Goal: Task Accomplishment & Management: Manage account settings

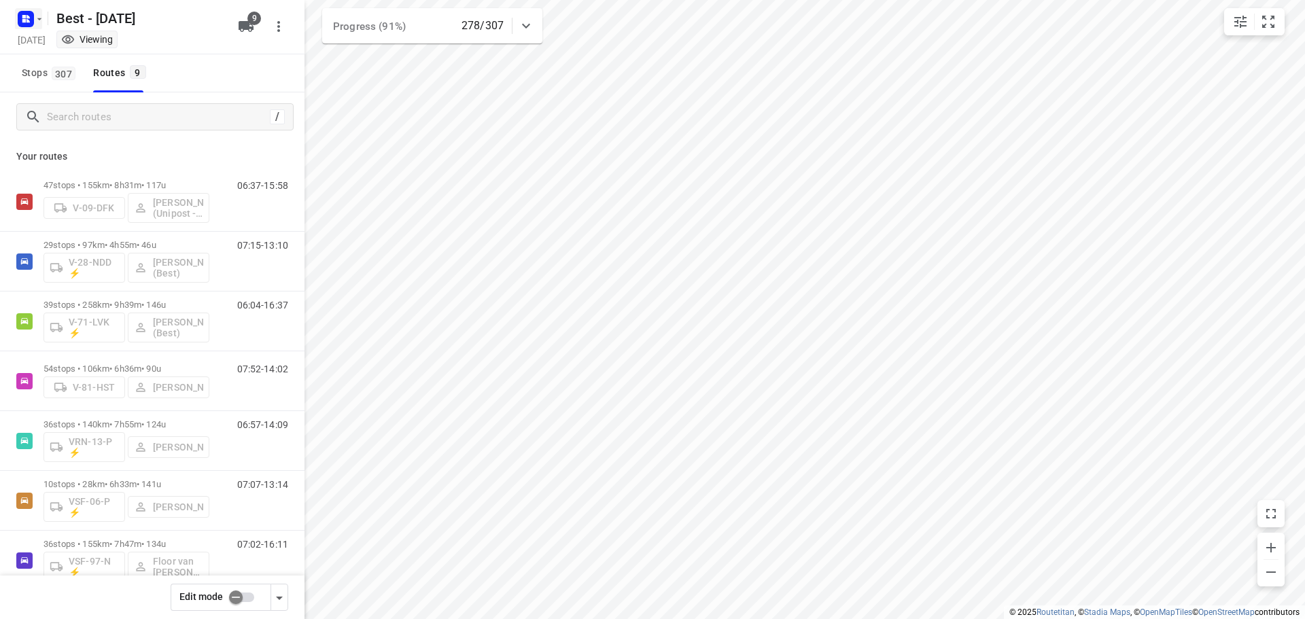
click at [34, 19] on icon "button" at bounding box center [39, 19] width 11 height 11
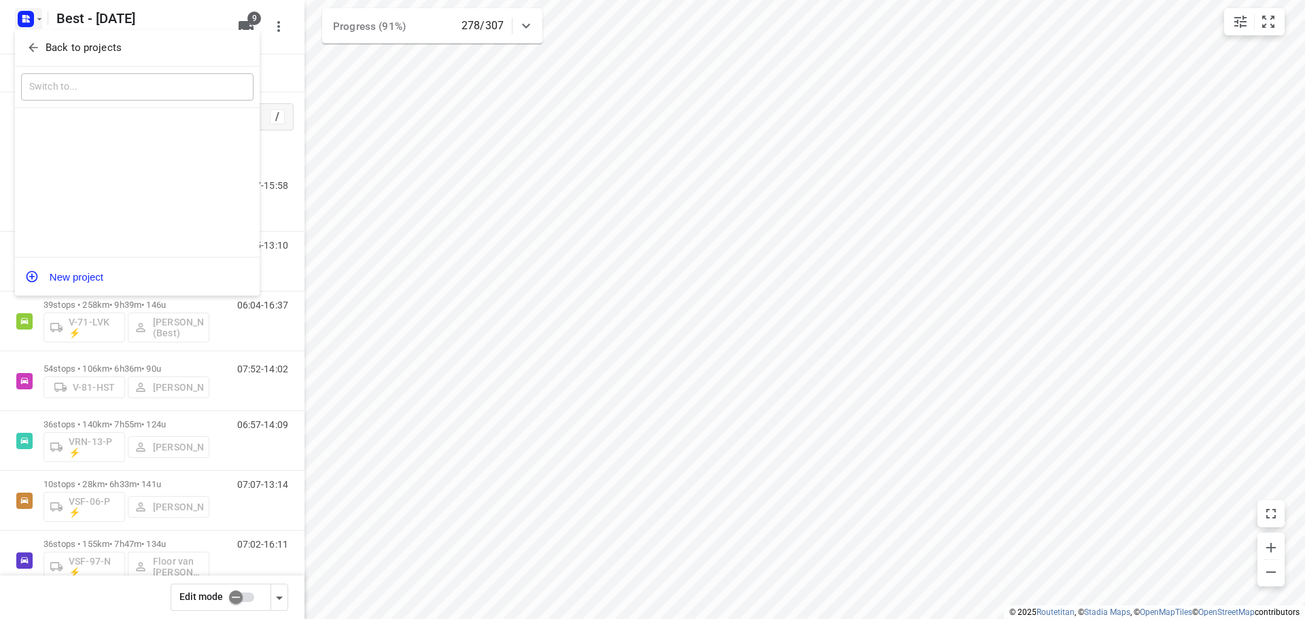
click at [34, 19] on div at bounding box center [652, 309] width 1305 height 619
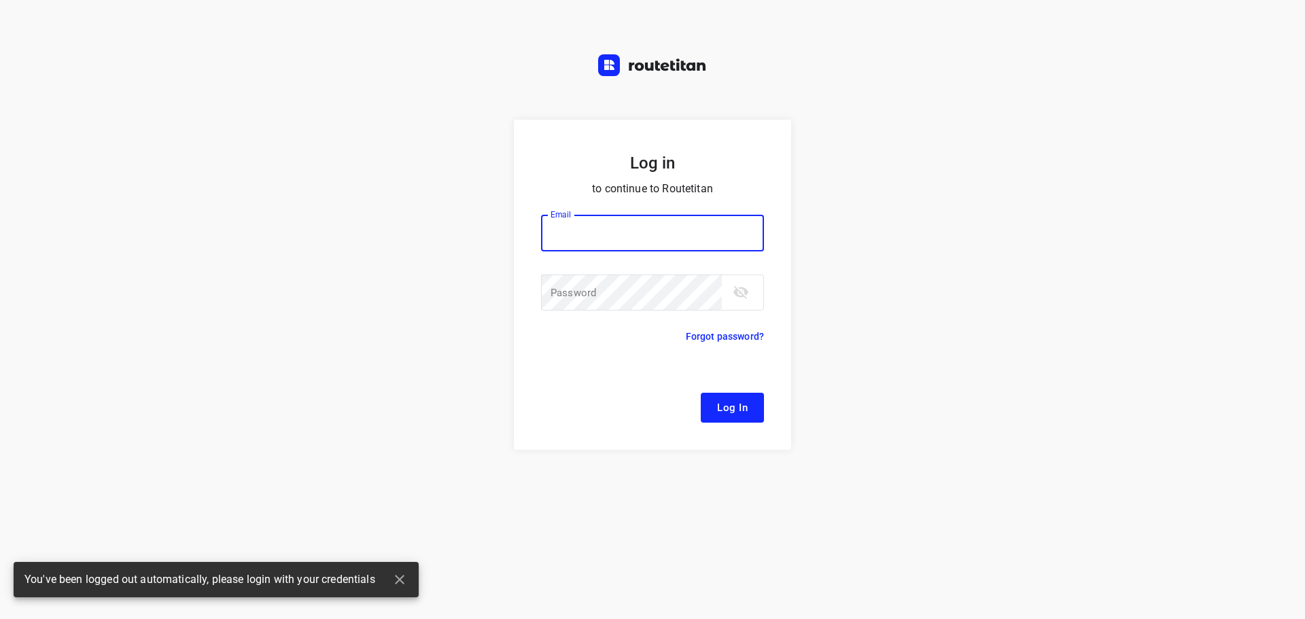
type input "[EMAIL_ADDRESS][DOMAIN_NAME]"
click at [721, 409] on span "Log In" at bounding box center [732, 408] width 31 height 18
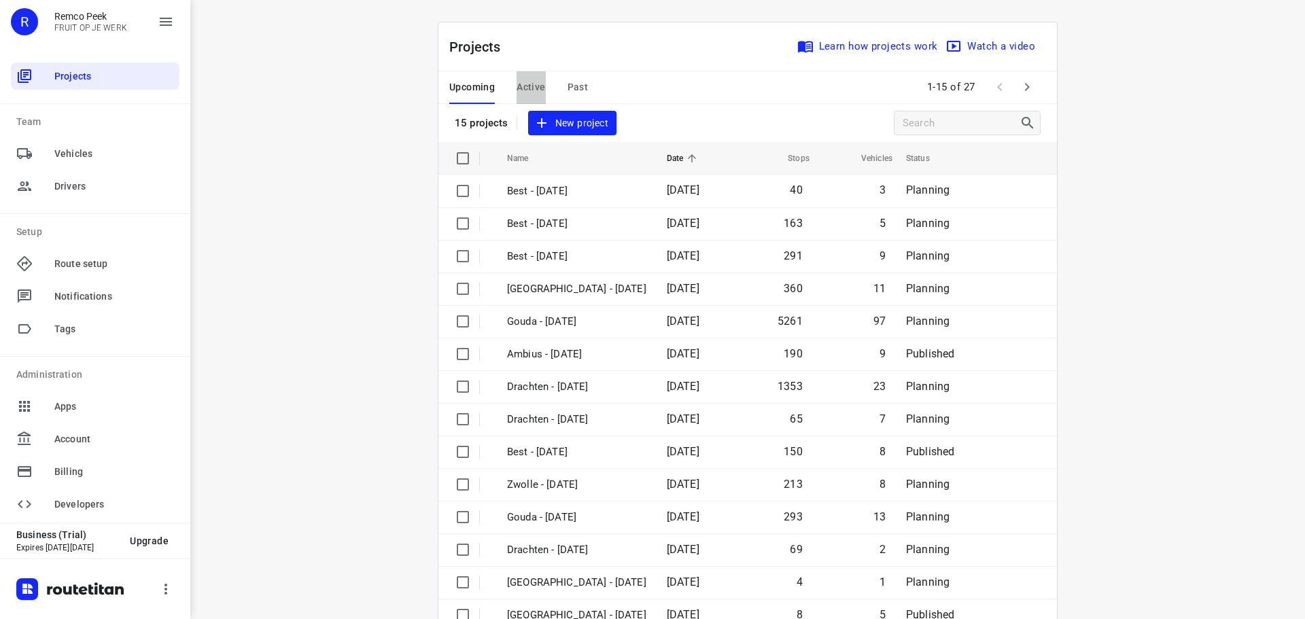
click at [519, 101] on button "Active" at bounding box center [531, 87] width 29 height 33
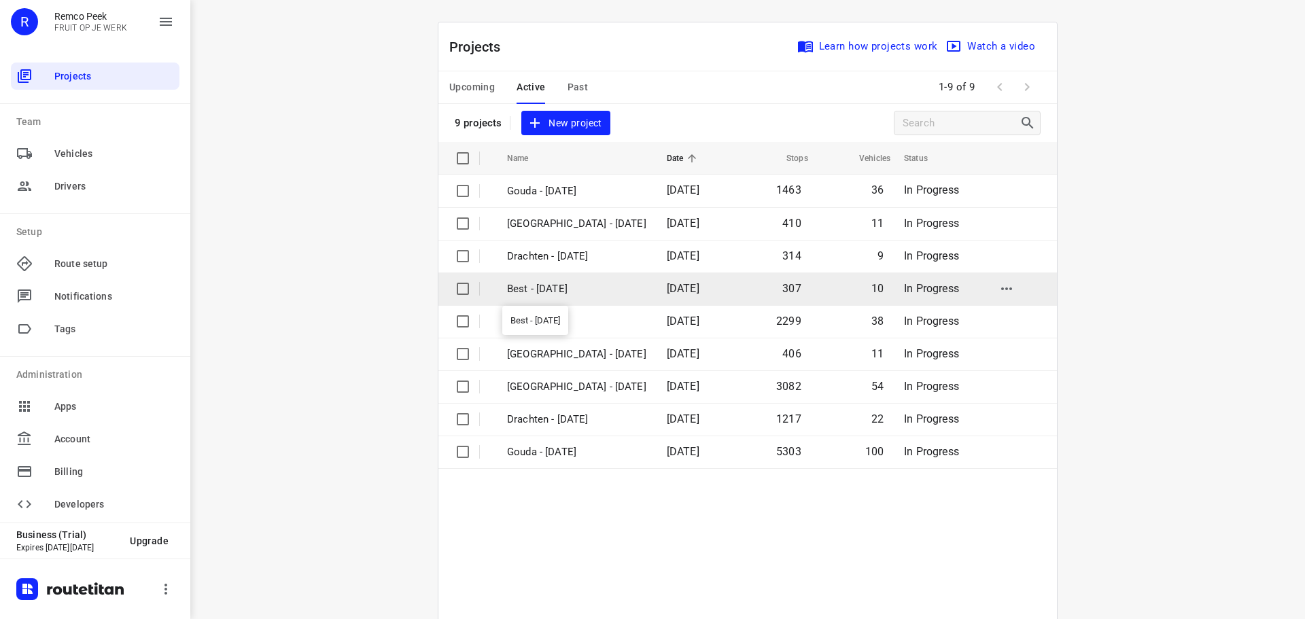
click at [586, 294] on p "Best - [DATE]" at bounding box center [576, 289] width 139 height 16
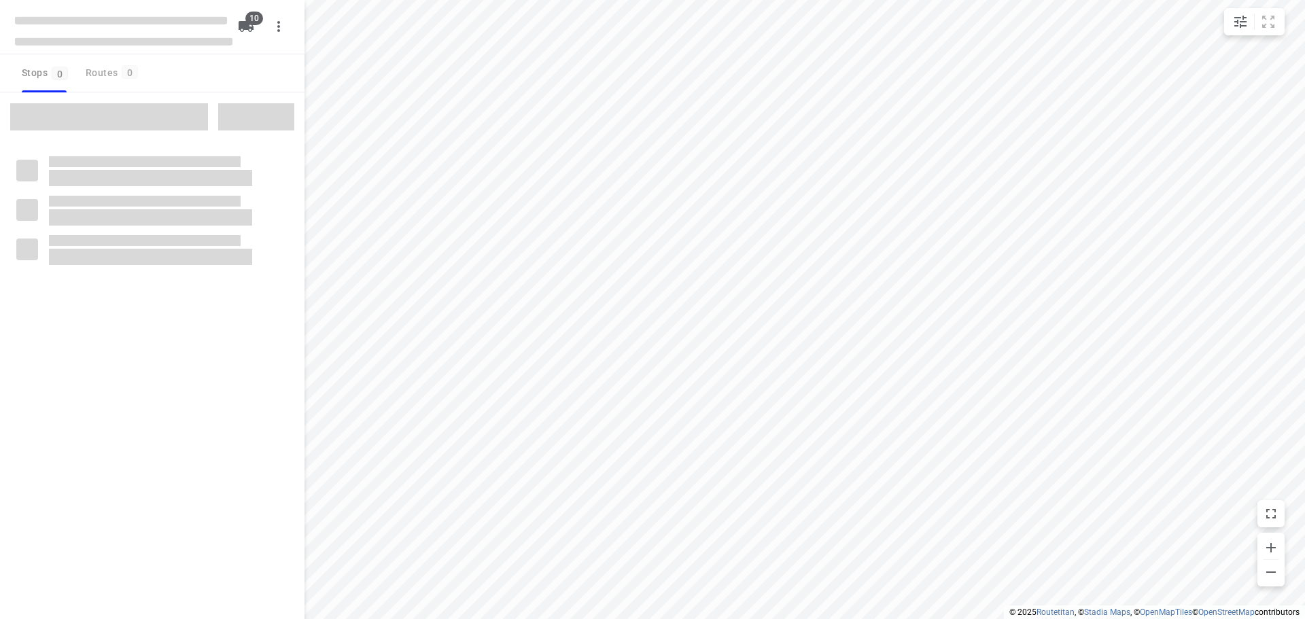
checkbox input "true"
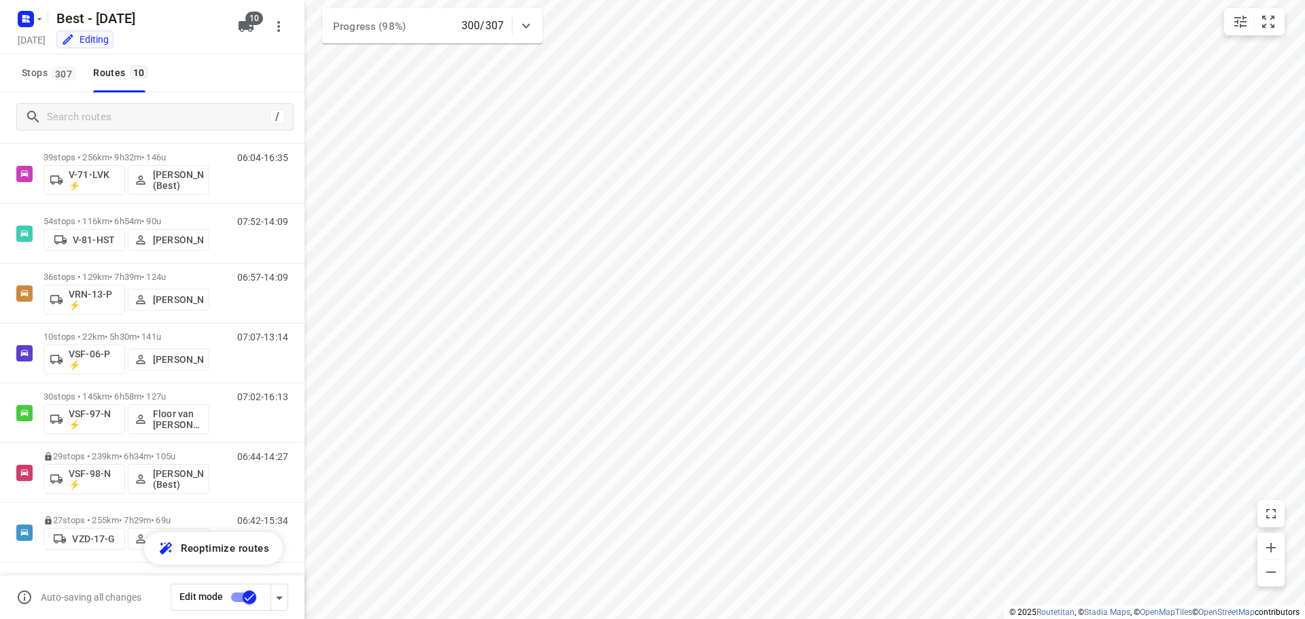
scroll to position [208, 0]
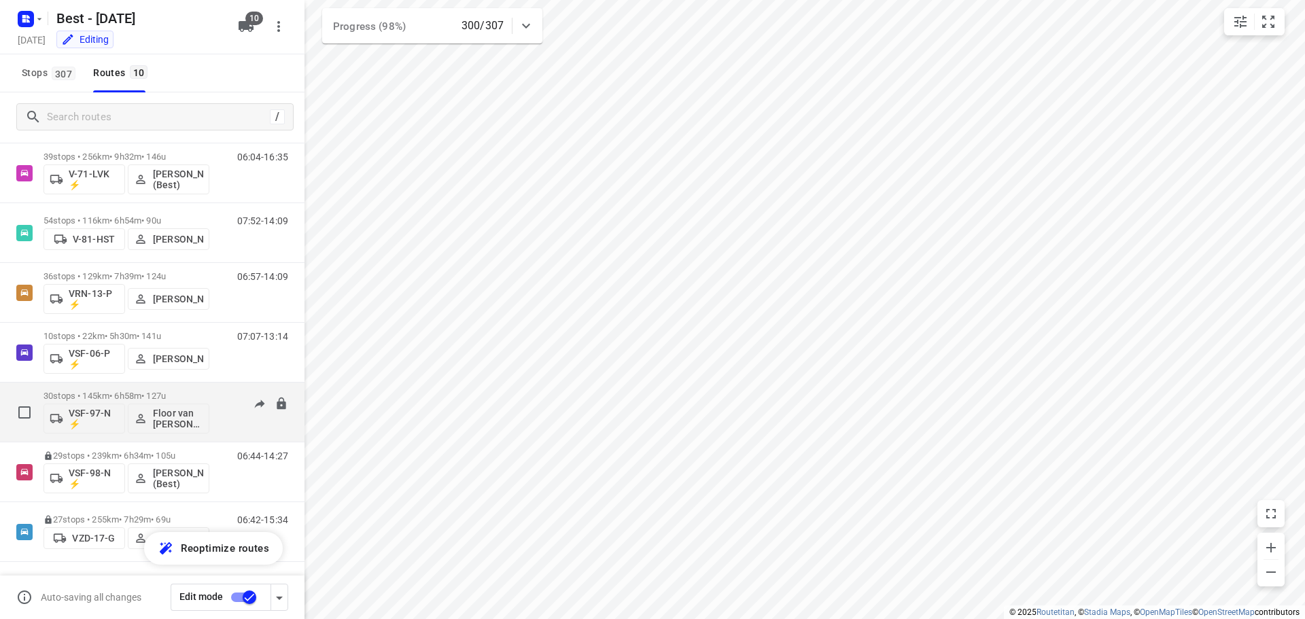
click at [155, 389] on div "30 stops • 145km • 6h58m • 127u VSF-97-N ⚡ Floor van Donzel (Best)" at bounding box center [126, 412] width 166 height 56
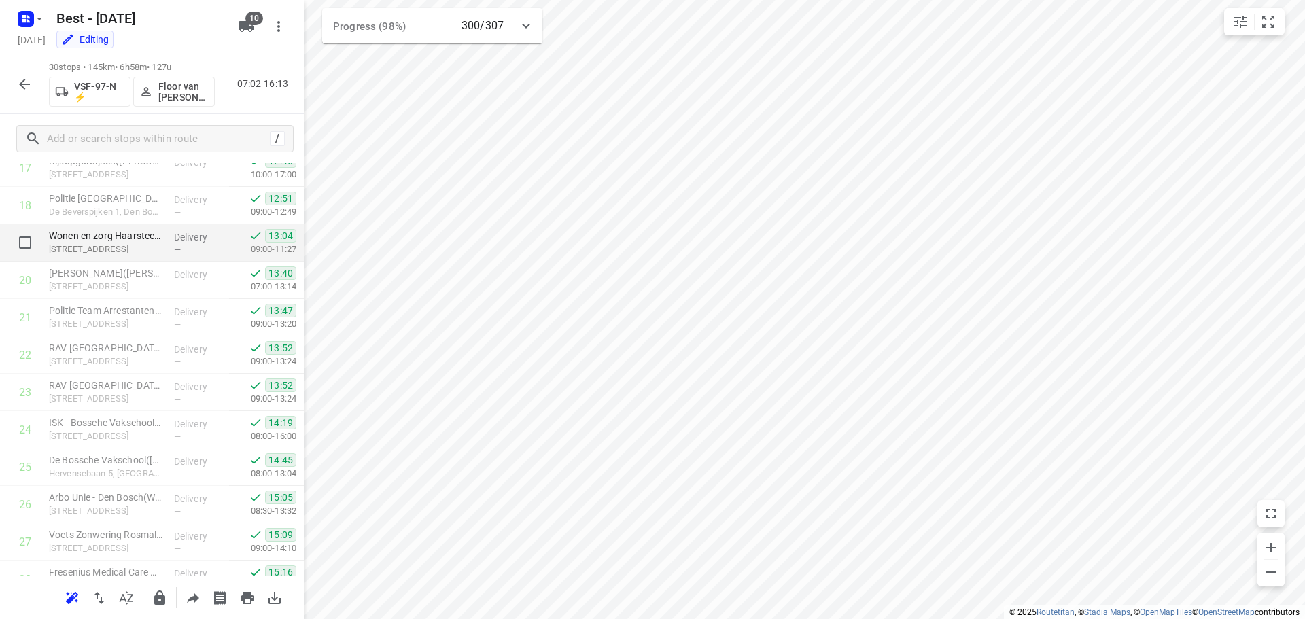
scroll to position [814, 0]
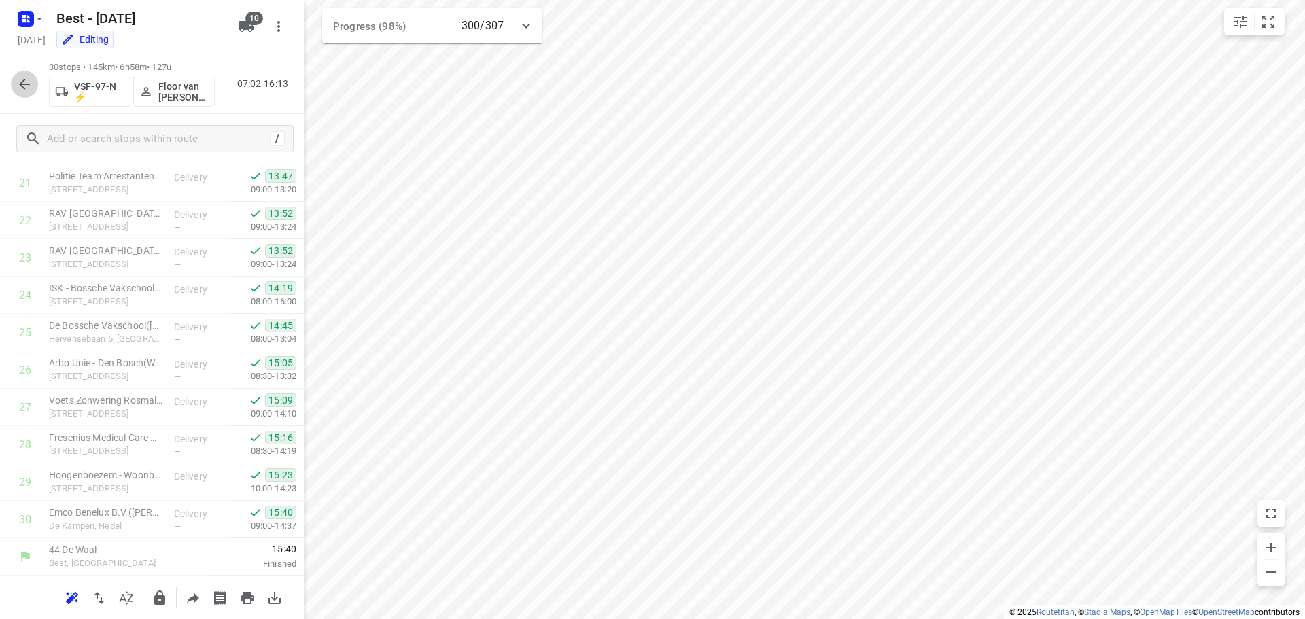
click at [17, 82] on icon "button" at bounding box center [24, 84] width 16 height 16
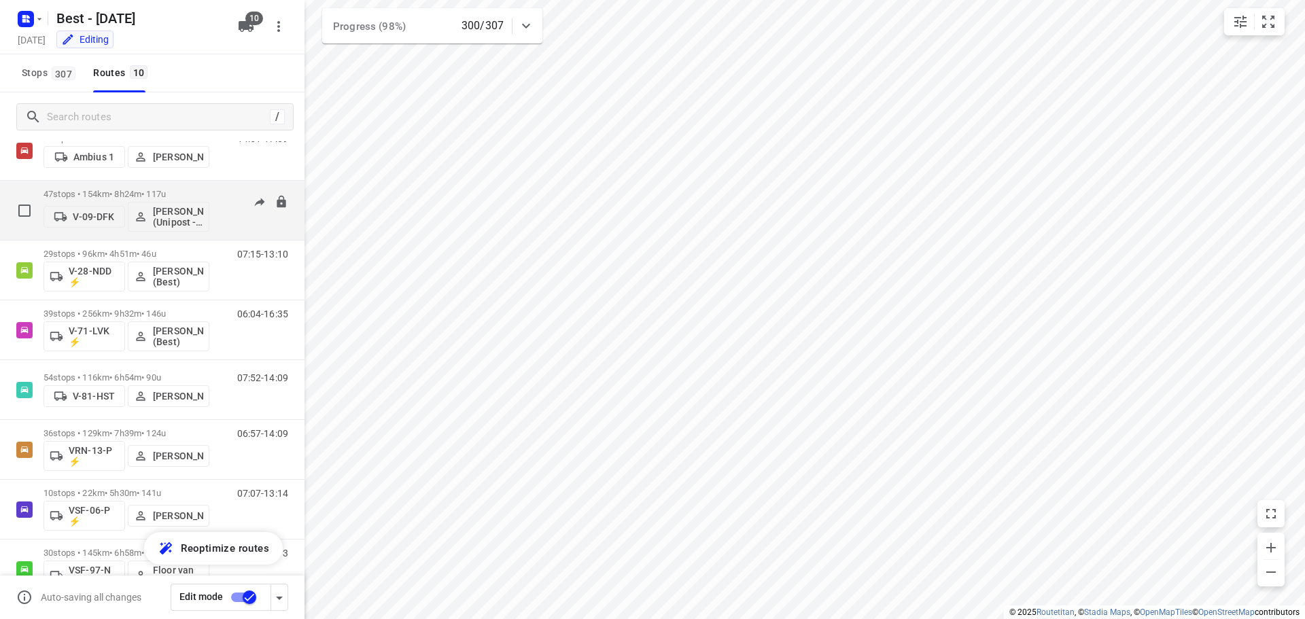
scroll to position [0, 0]
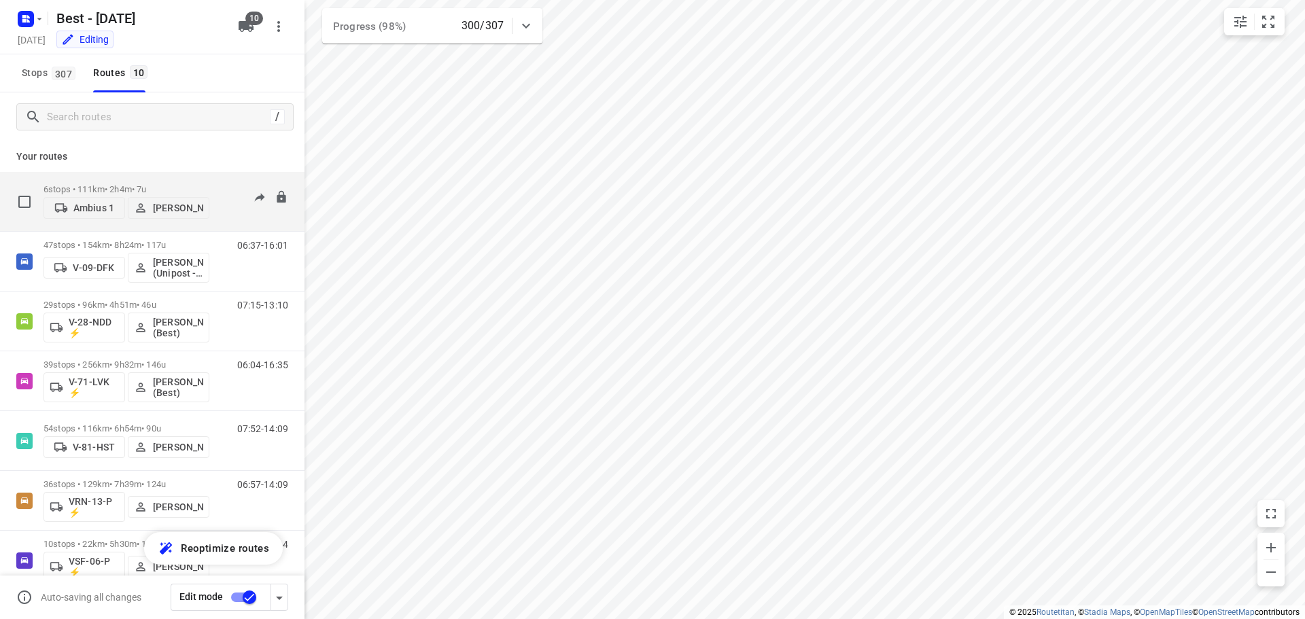
click at [140, 177] on div "6 stops • 111km • 2h4m • 7u Ambius 1 [PERSON_NAME]" at bounding box center [126, 201] width 166 height 48
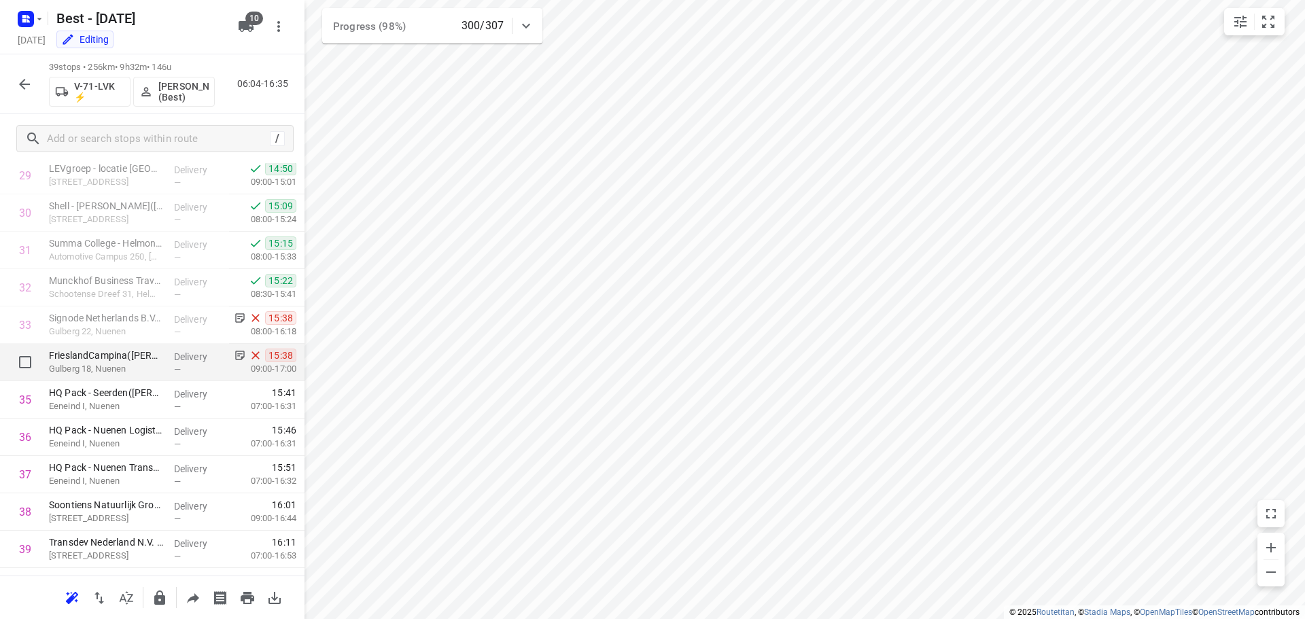
scroll to position [1151, 0]
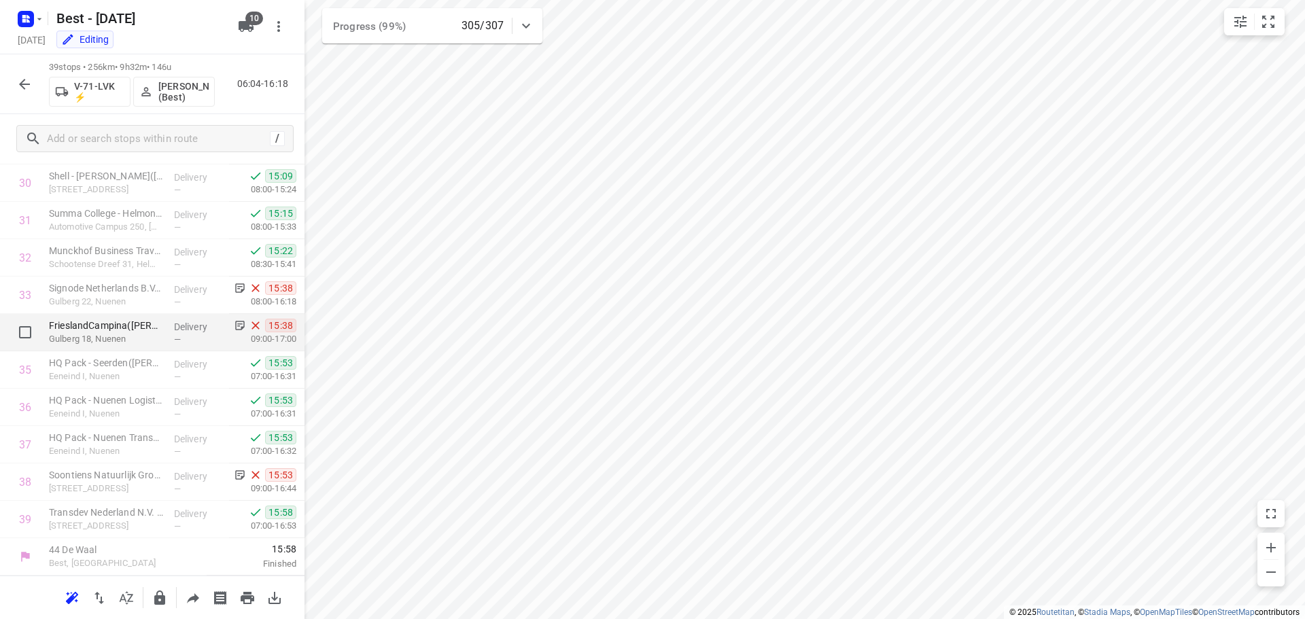
click at [174, 326] on p "Delivery" at bounding box center [199, 327] width 50 height 14
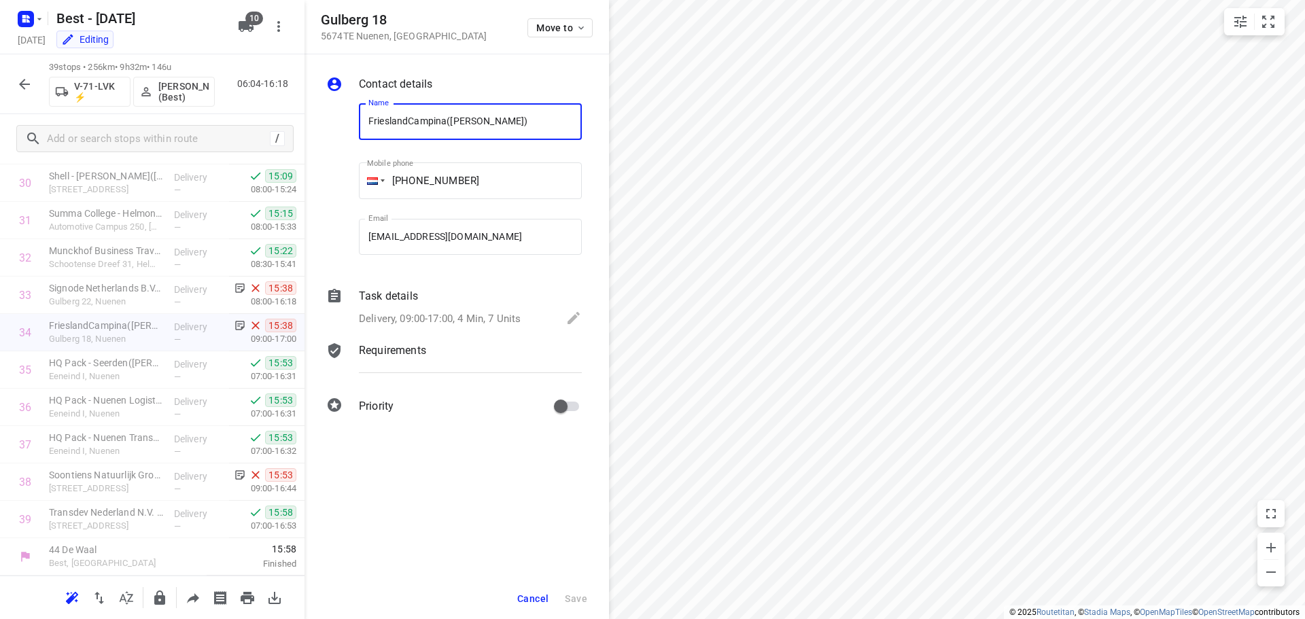
click at [455, 353] on div "Requirements" at bounding box center [470, 351] width 223 height 16
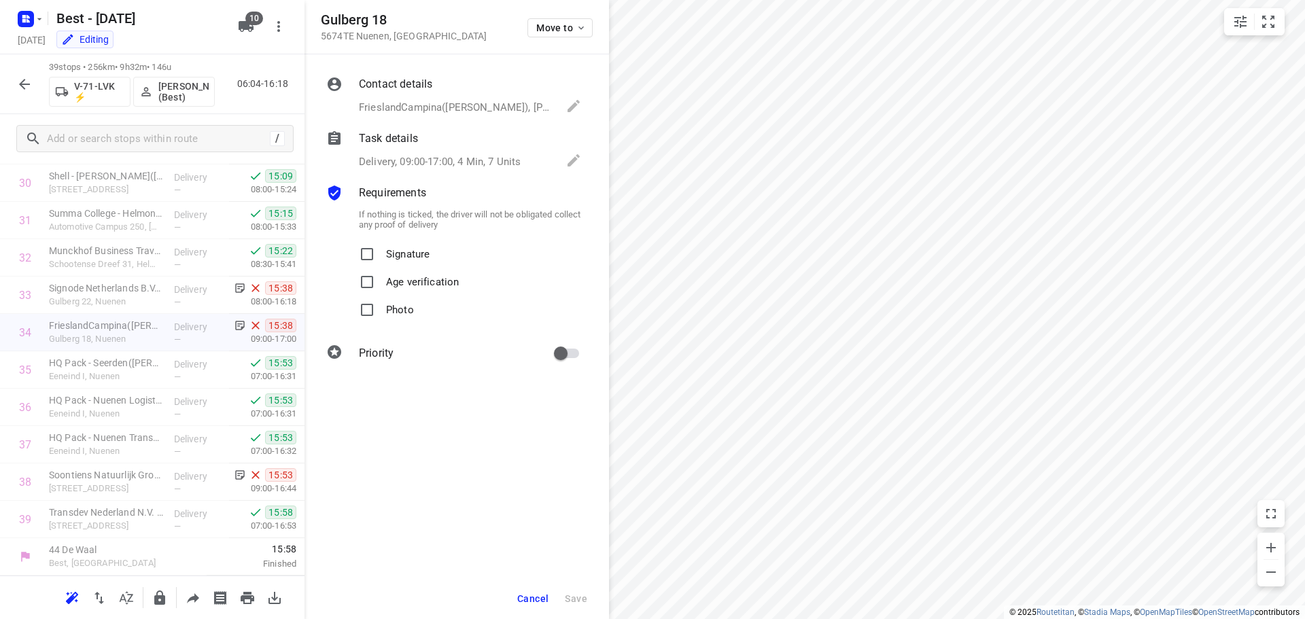
click at [492, 147] on div "Task details Delivery, 09:00-17:00, 4 Min, 7 Units" at bounding box center [470, 151] width 228 height 46
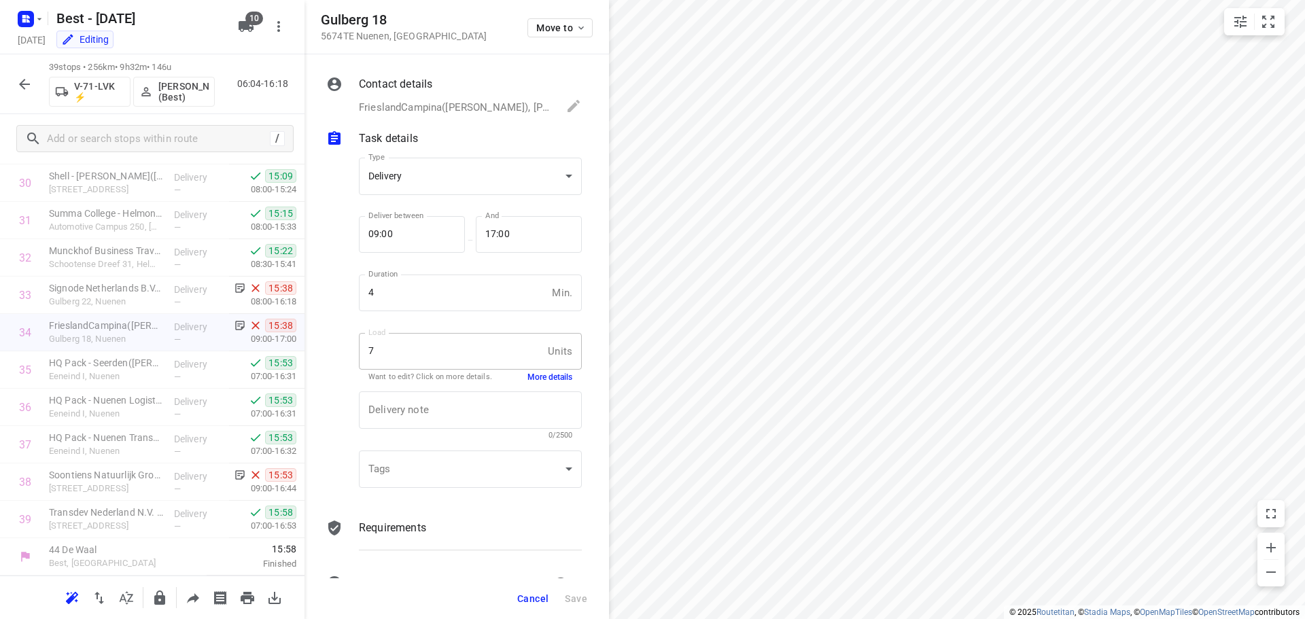
click at [544, 379] on button "More details" at bounding box center [549, 378] width 45 height 12
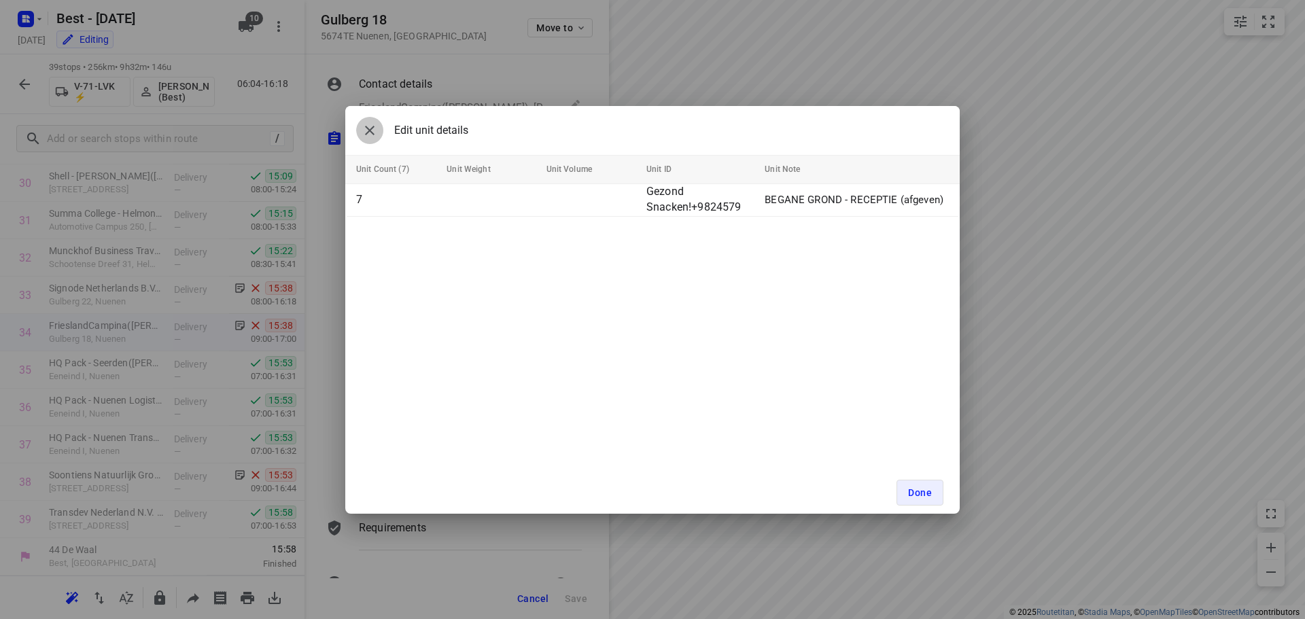
click at [367, 130] on icon "button" at bounding box center [370, 130] width 16 height 16
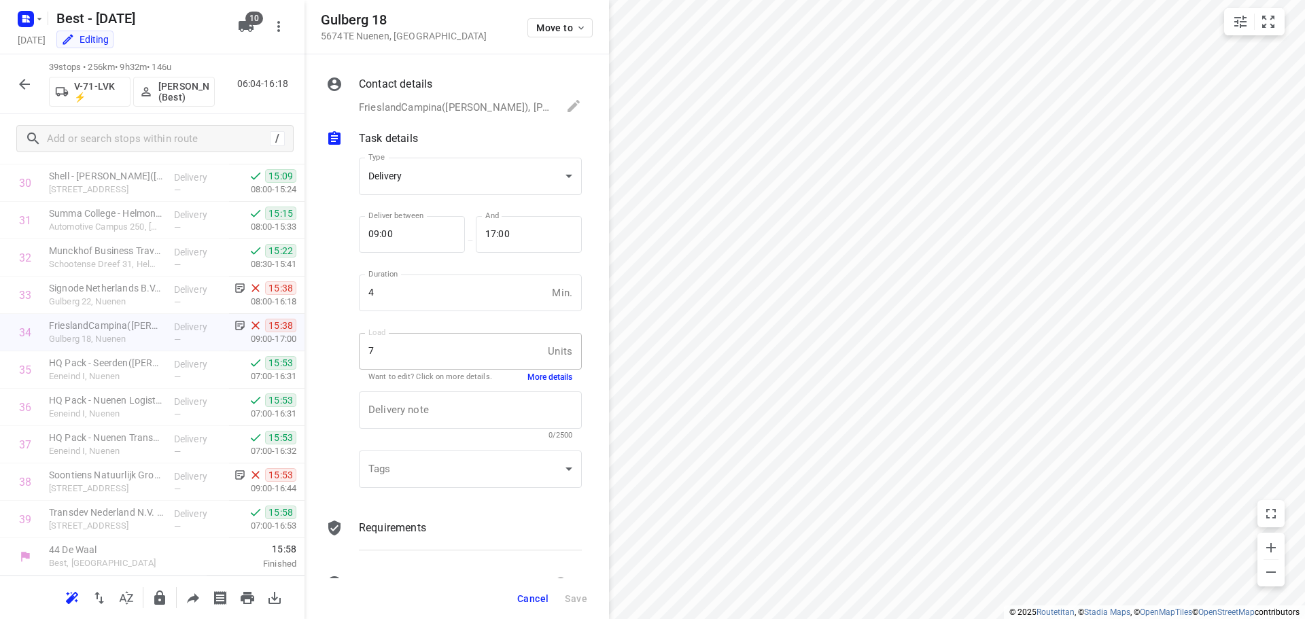
click at [535, 600] on span "Cancel" at bounding box center [532, 598] width 31 height 11
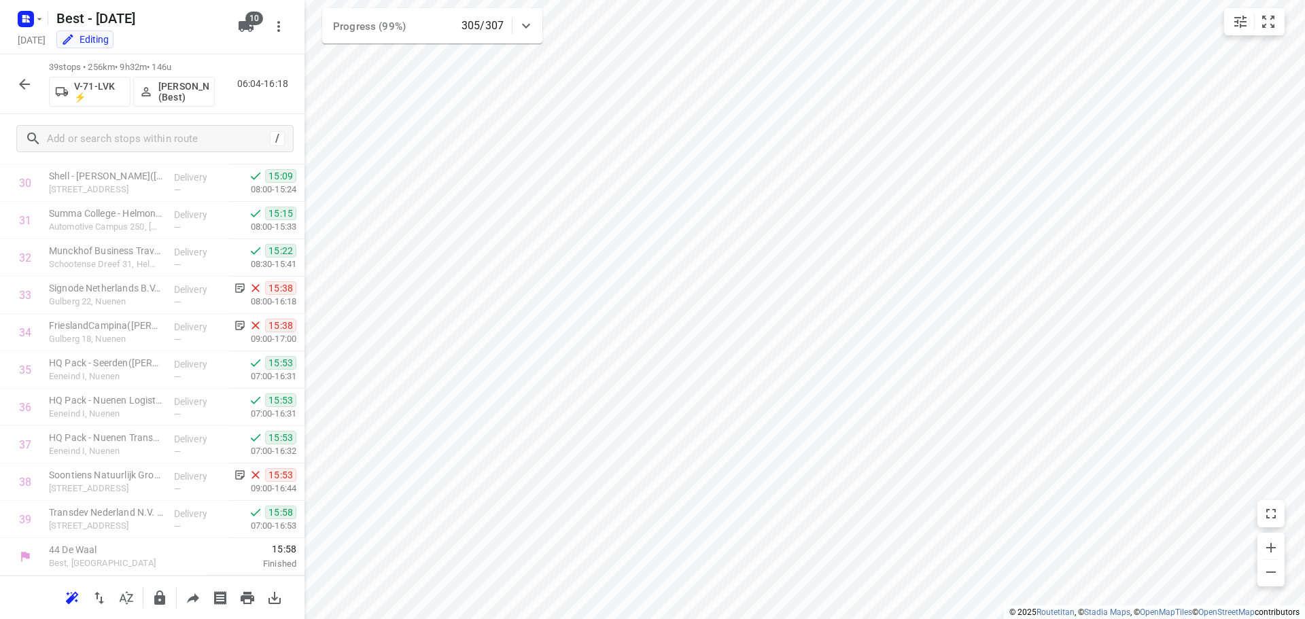
click at [16, 90] on icon "button" at bounding box center [24, 84] width 16 height 16
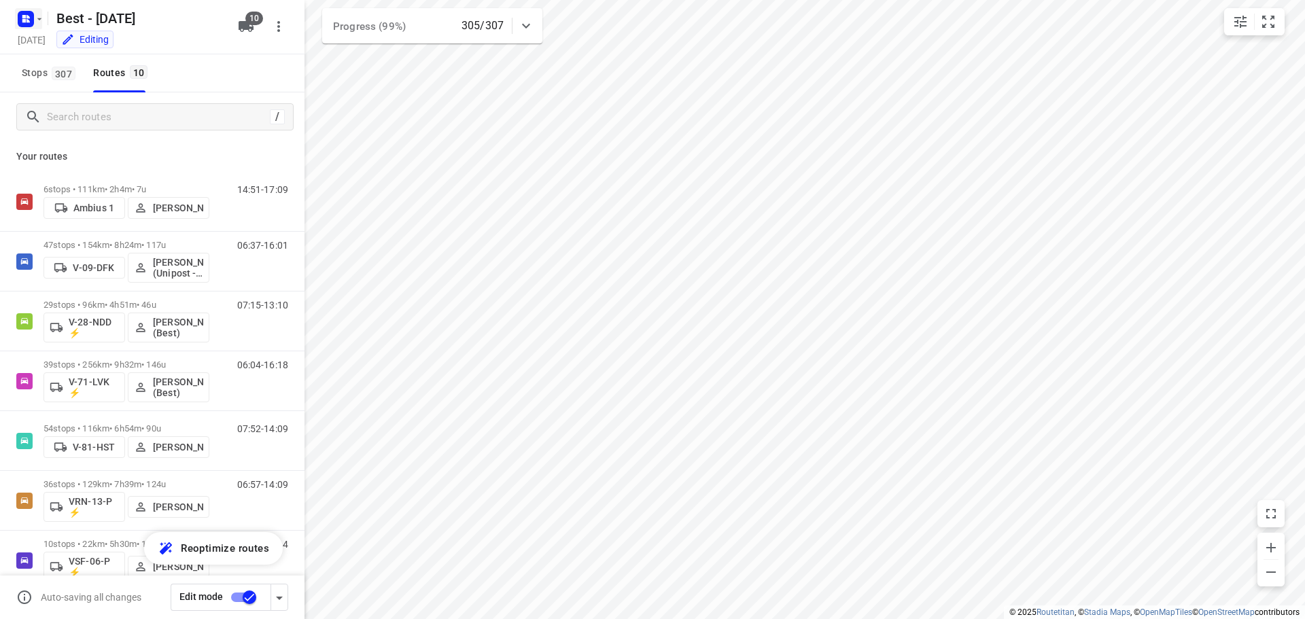
drag, startPoint x: 11, startPoint y: 21, endPoint x: 30, endPoint y: 29, distance: 20.4
click at [18, 24] on div "Best - [DATE] [DATE] Editing 10" at bounding box center [152, 27] width 304 height 54
click at [31, 29] on icon "button" at bounding box center [26, 19] width 22 height 22
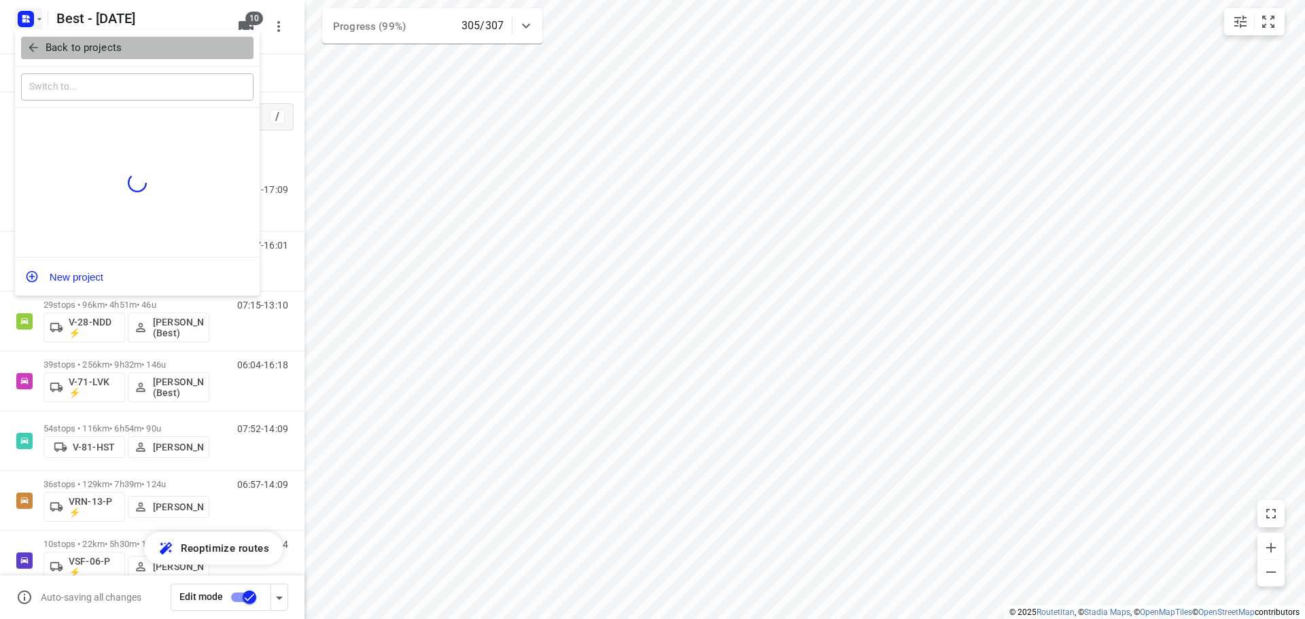
click at [40, 54] on span "Back to projects" at bounding box center [138, 48] width 222 height 16
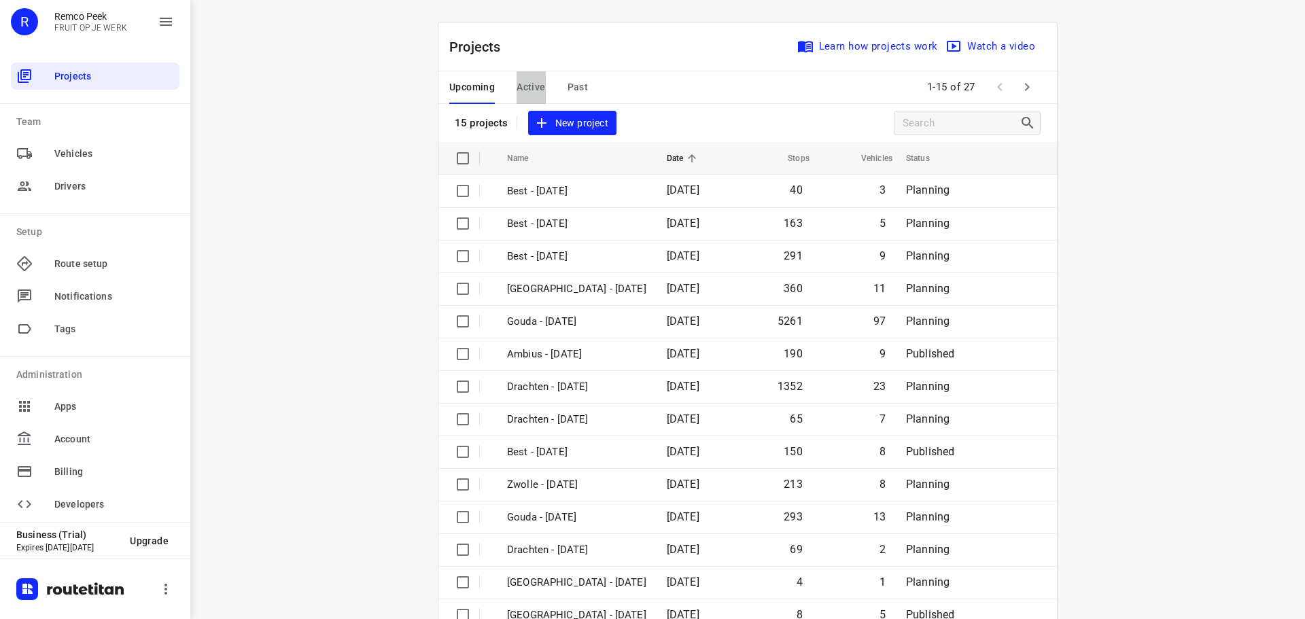
click at [529, 85] on span "Active" at bounding box center [531, 87] width 29 height 17
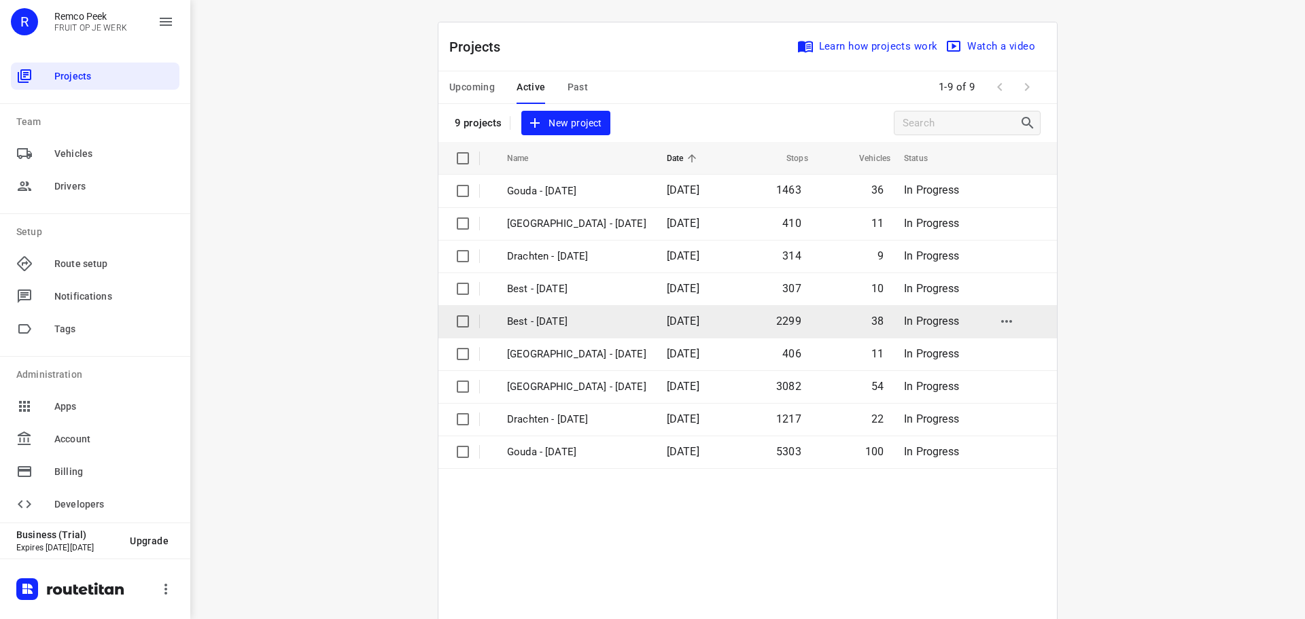
click at [581, 324] on p "Best - [DATE]" at bounding box center [576, 322] width 139 height 16
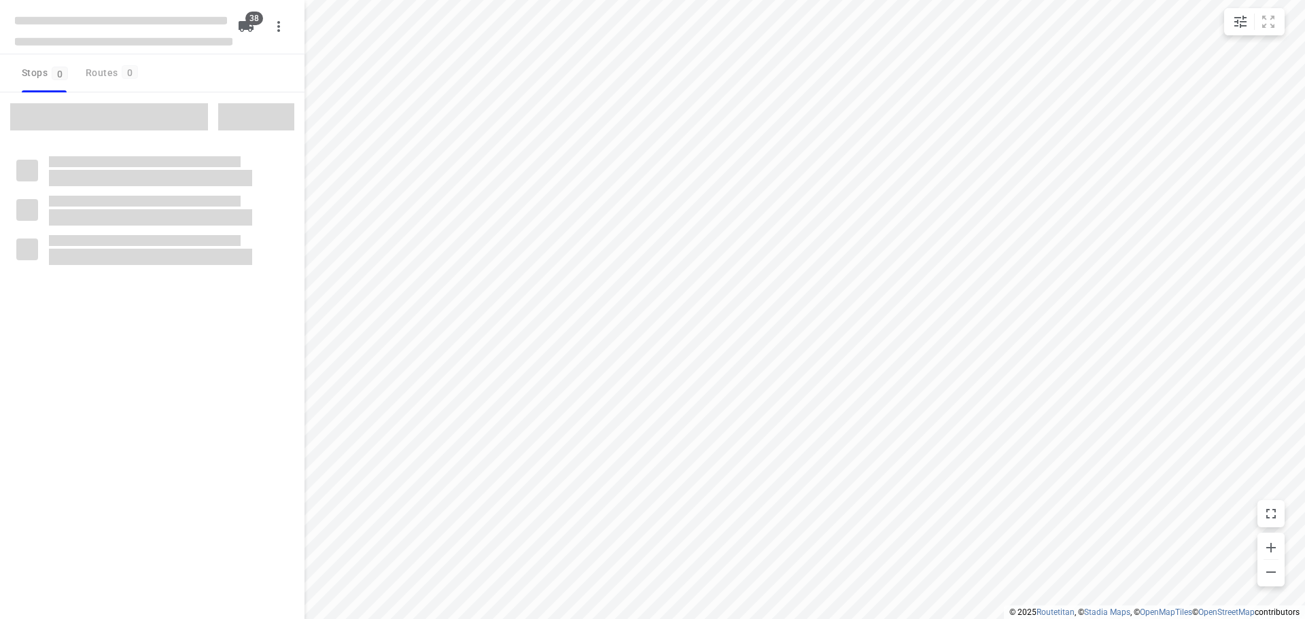
checkbox input "true"
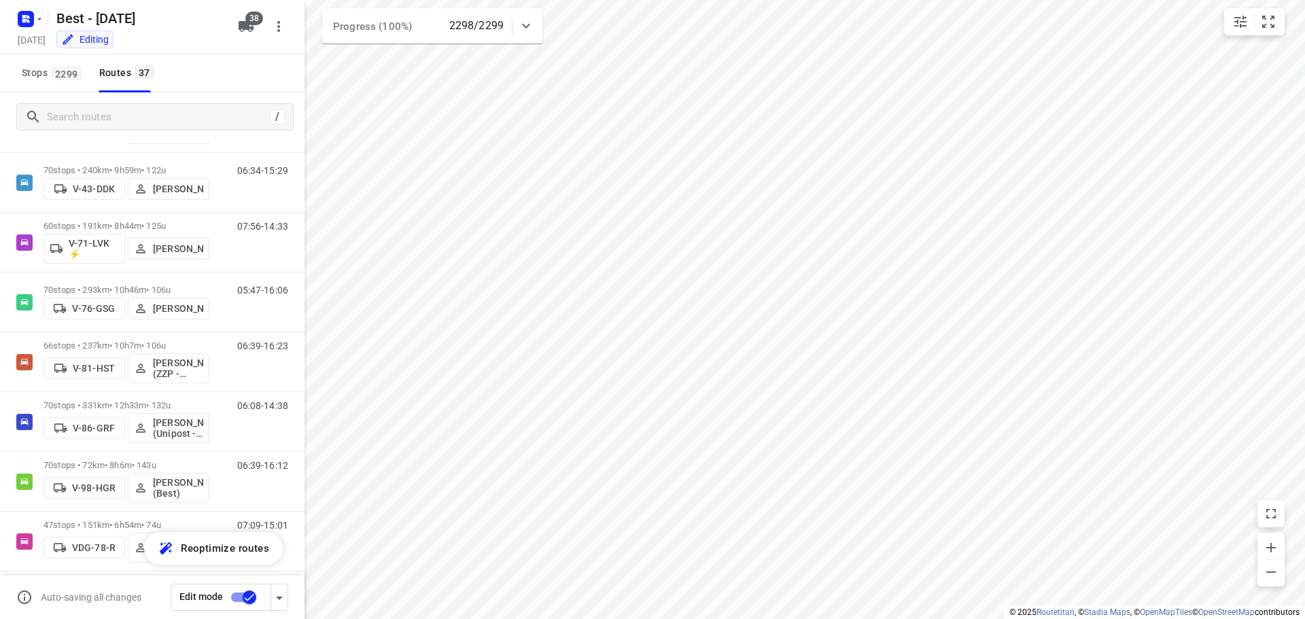
scroll to position [485, 0]
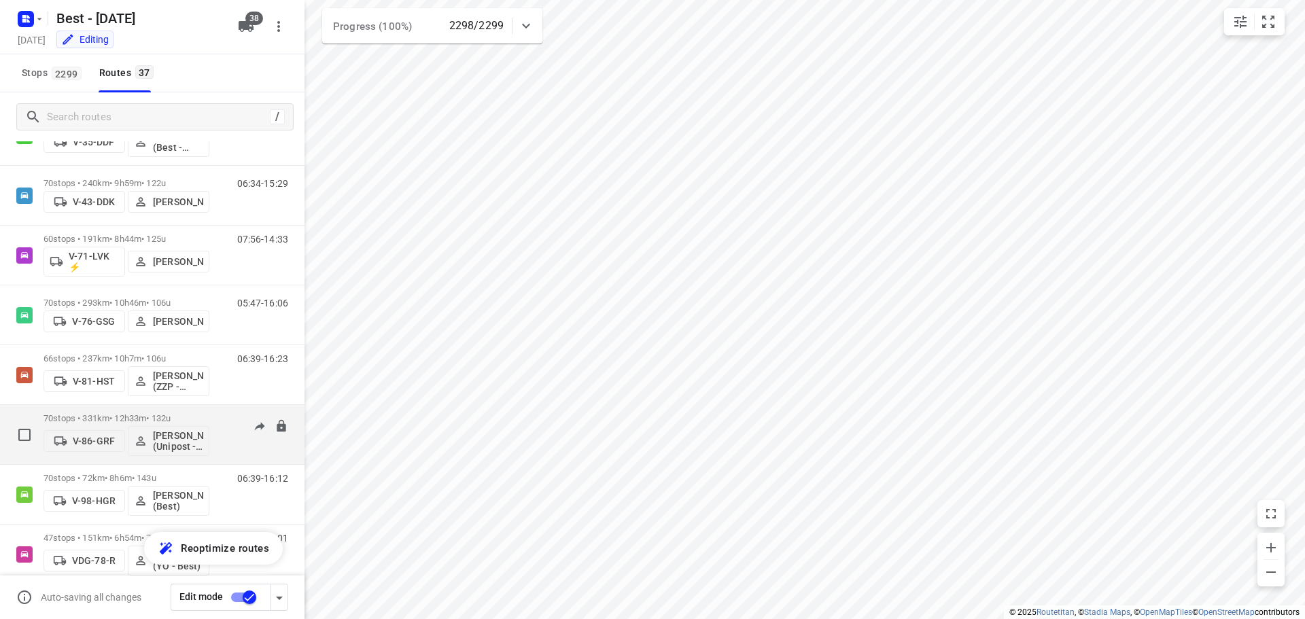
click at [135, 416] on p "70 stops • 331km • 12h33m • 132u" at bounding box center [126, 418] width 166 height 10
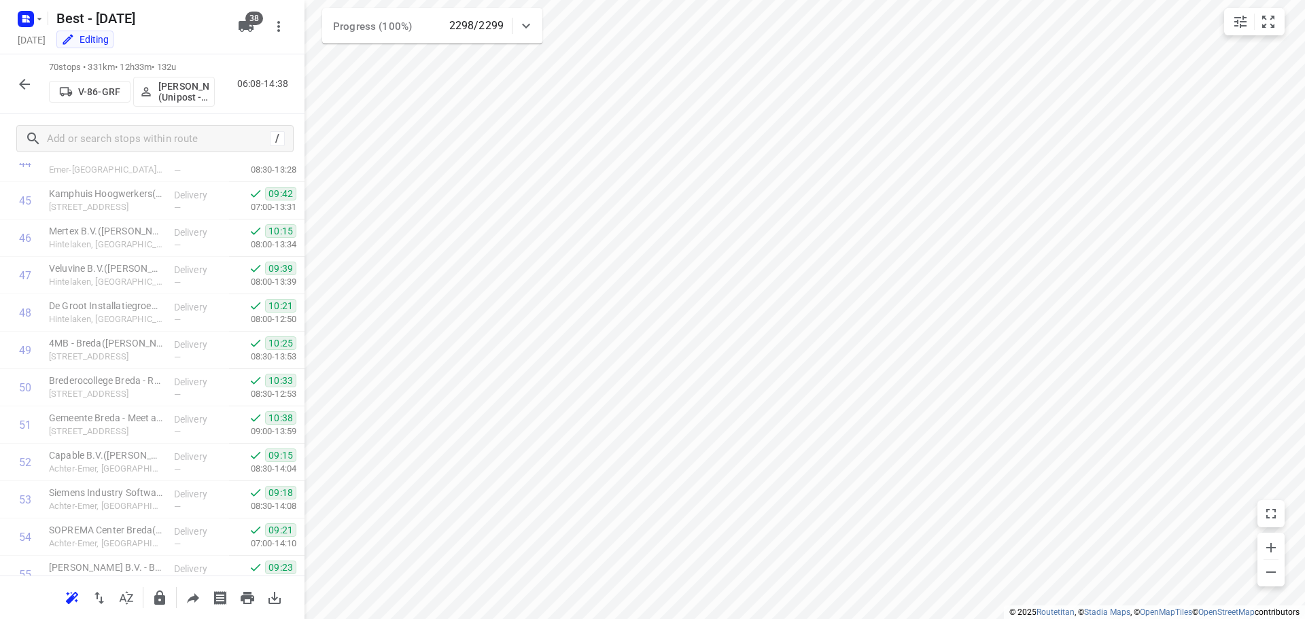
scroll to position [2309, 0]
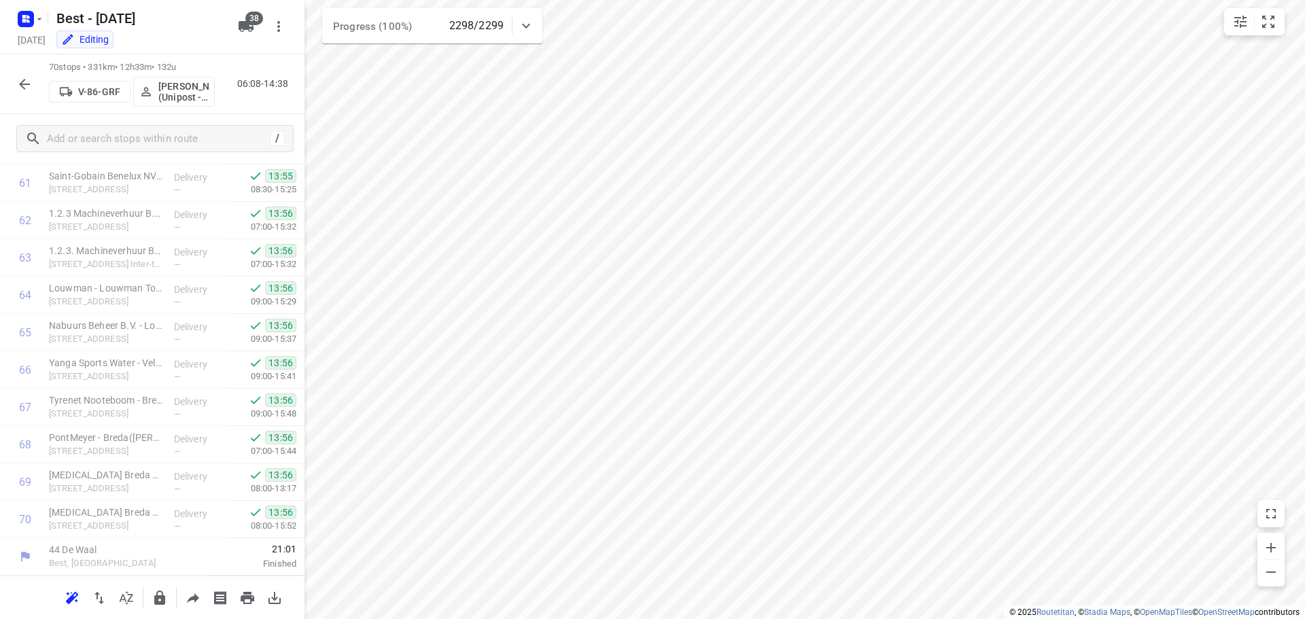
click at [23, 94] on button "button" at bounding box center [24, 84] width 27 height 27
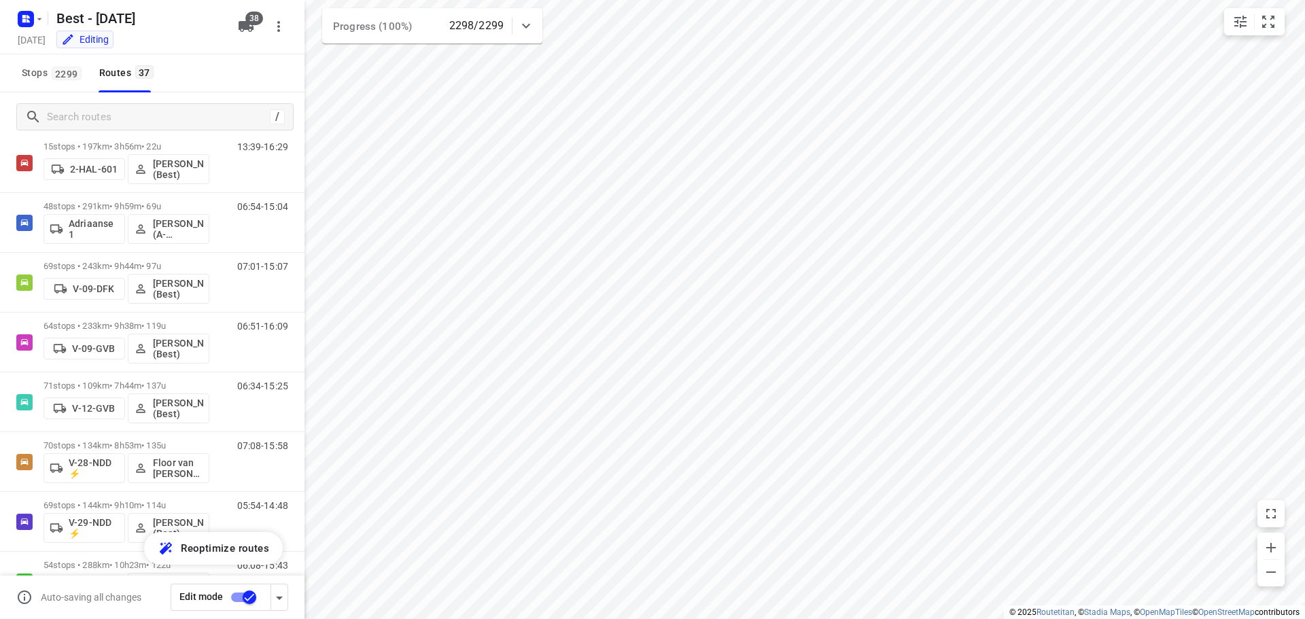
scroll to position [0, 0]
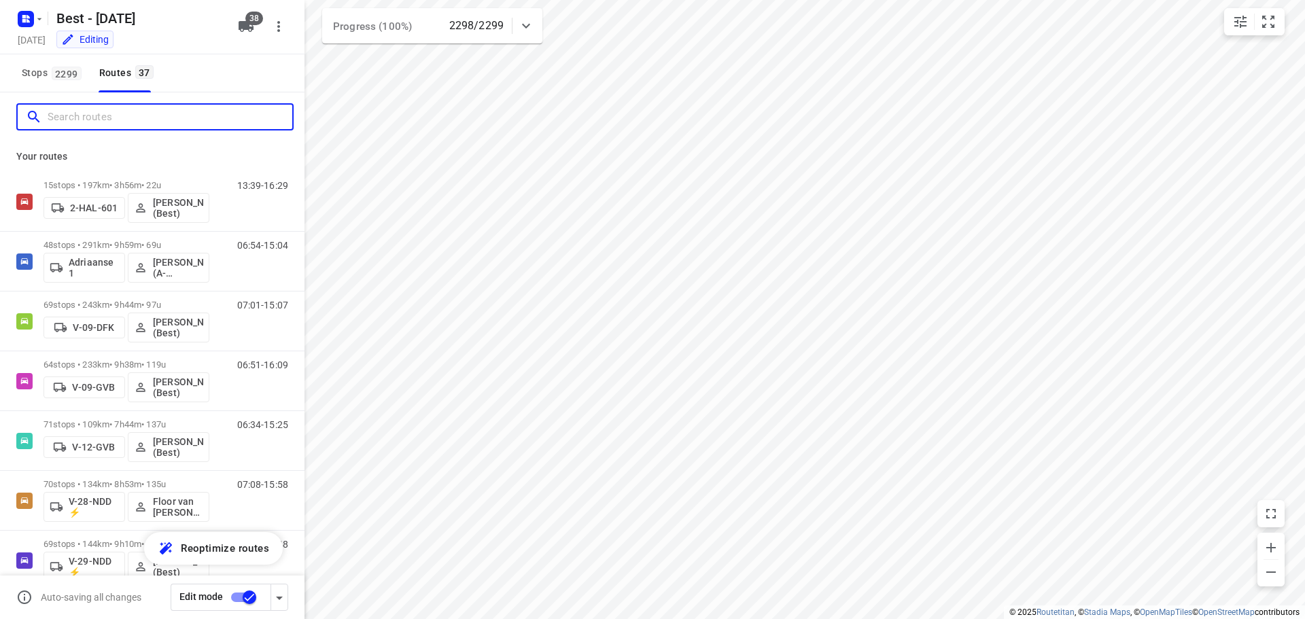
click at [199, 116] on input "Search routes" at bounding box center [170, 117] width 245 height 21
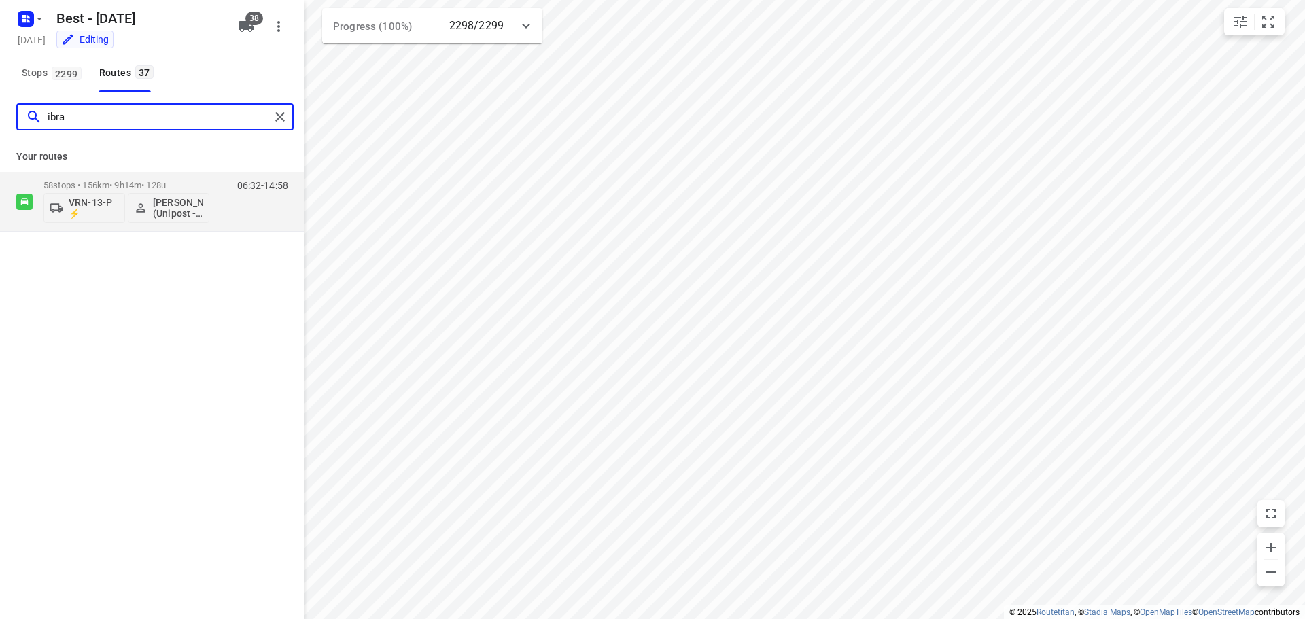
type input "ibra"
click at [48, 344] on div "ibra Your routes 58 stops • 156km • 9h14m • 128u VRN-13-P ⚡ [PERSON_NAME] (Unip…" at bounding box center [152, 374] width 304 height 565
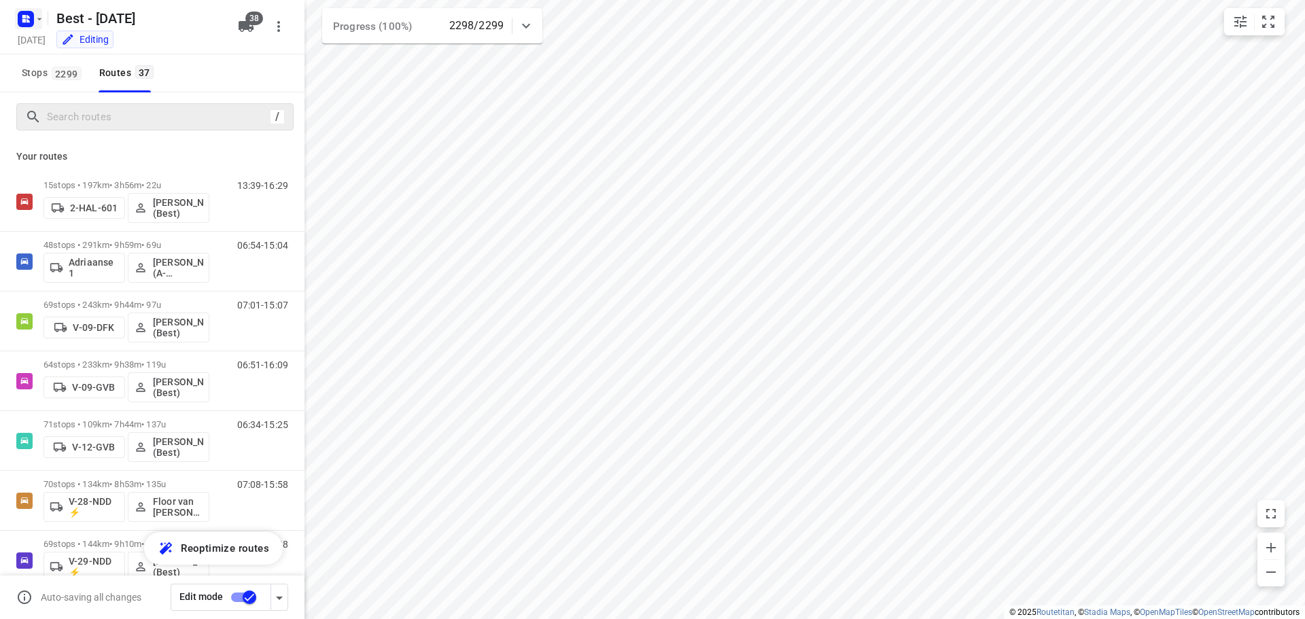
click at [23, 25] on rect "button" at bounding box center [26, 19] width 16 height 16
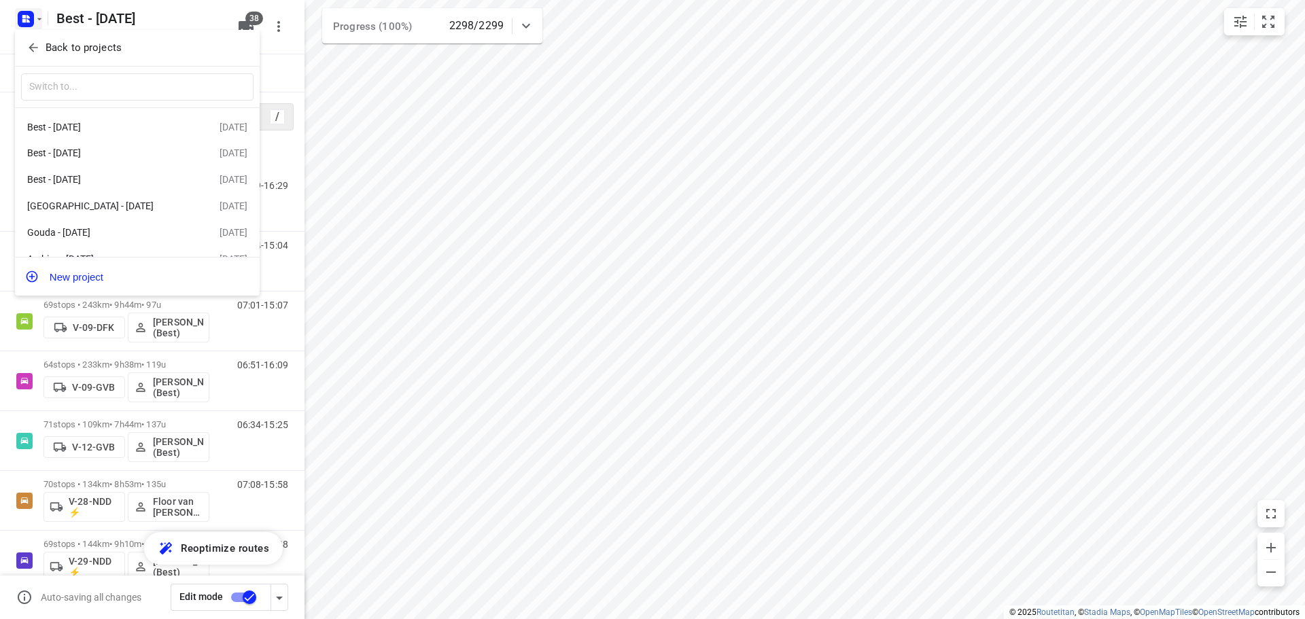
click at [31, 46] on icon "button" at bounding box center [33, 47] width 9 height 9
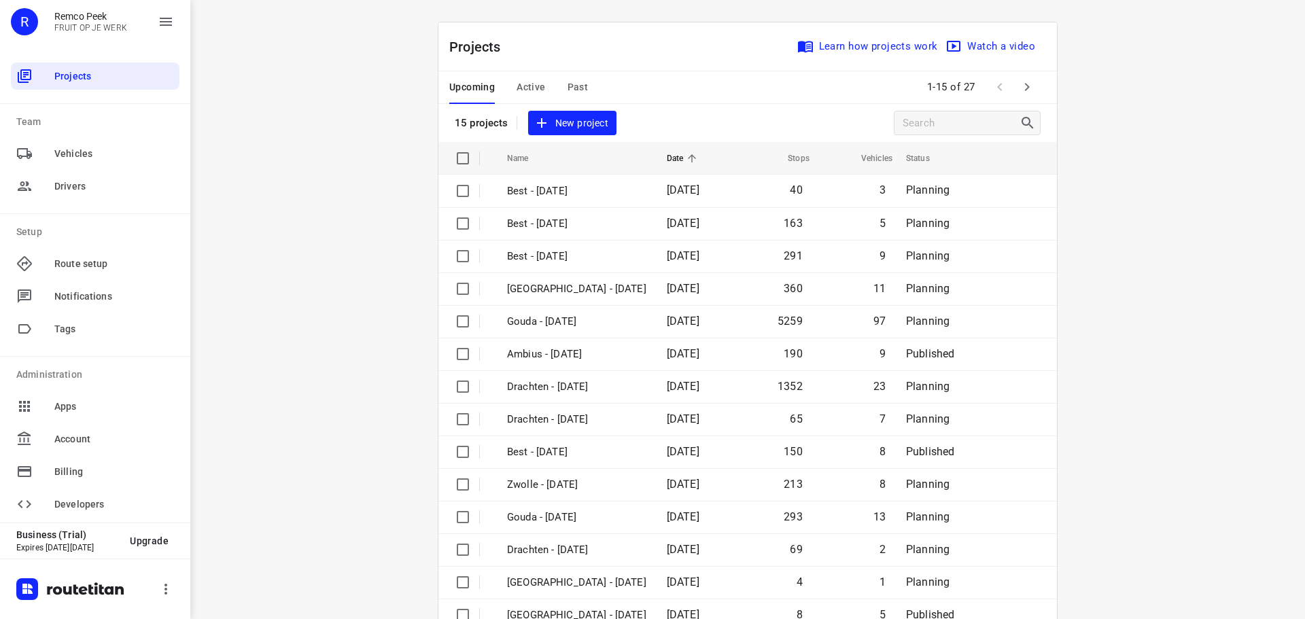
click at [523, 77] on button "Active" at bounding box center [531, 87] width 29 height 33
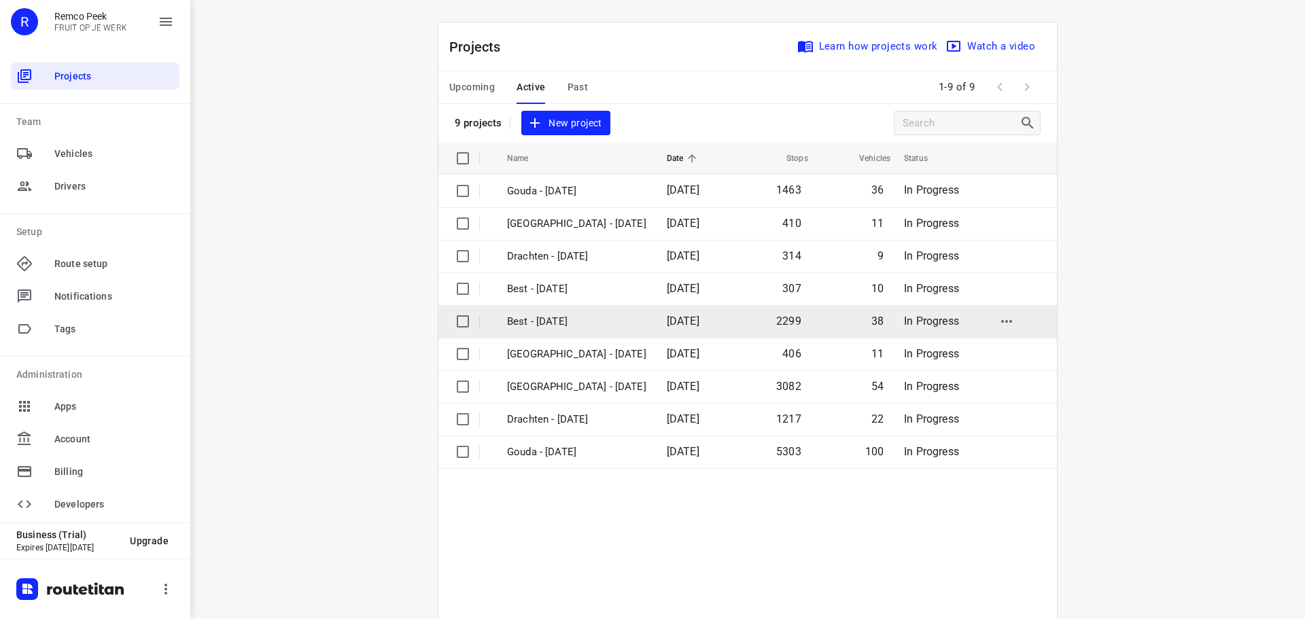
click at [556, 323] on p "Best - [DATE]" at bounding box center [576, 322] width 139 height 16
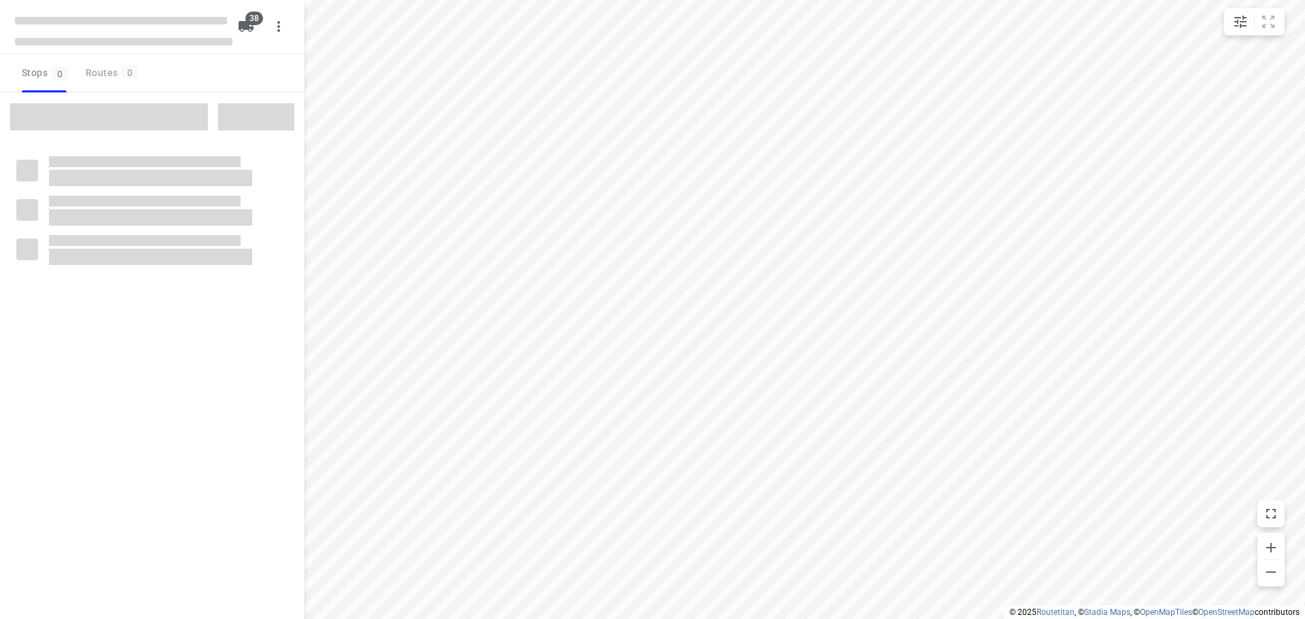
checkbox input "true"
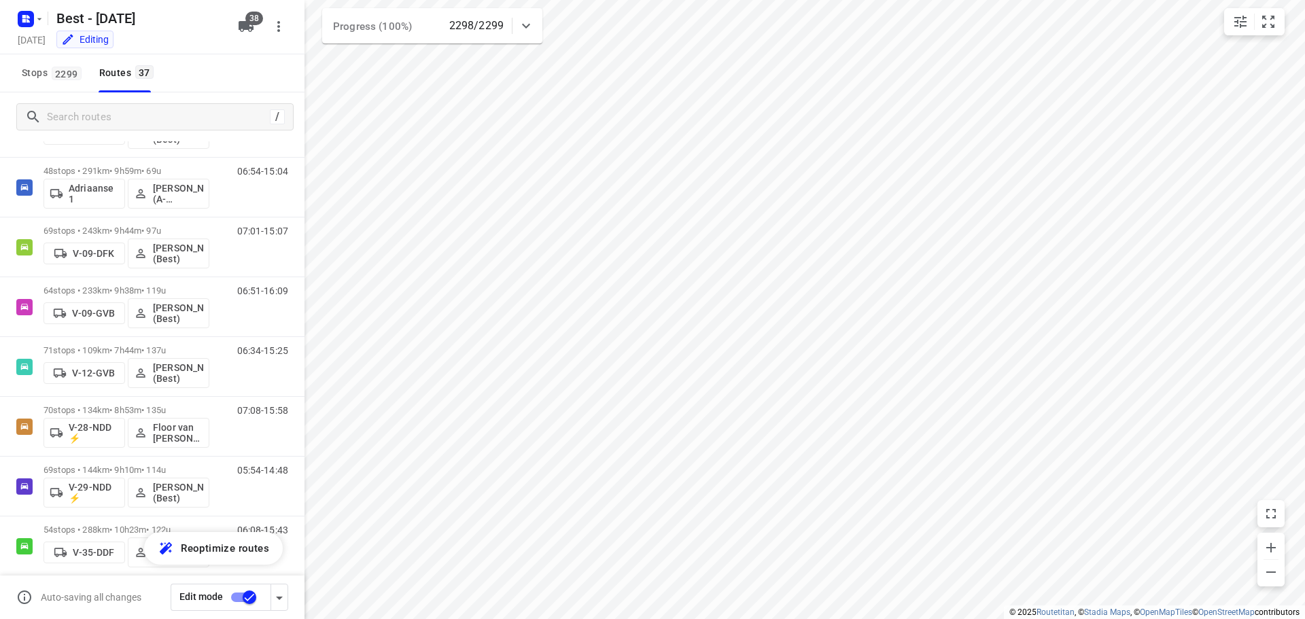
scroll to position [123, 0]
